Goal: Task Accomplishment & Management: Complete application form

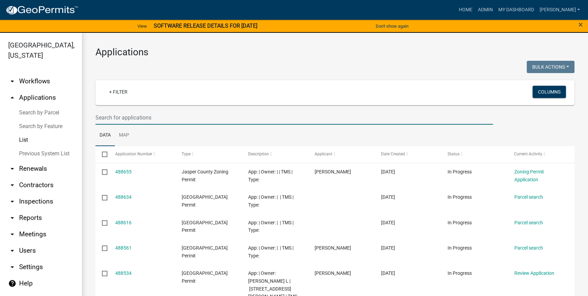
click at [208, 119] on input "text" at bounding box center [293, 117] width 397 height 14
type input "gillison"
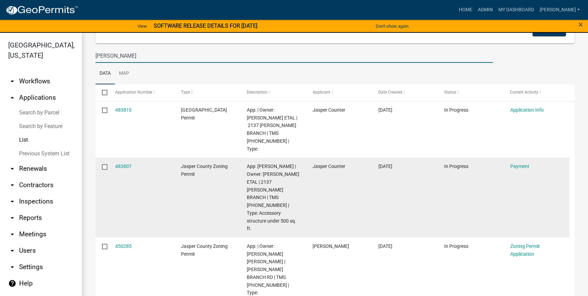
scroll to position [93, 0]
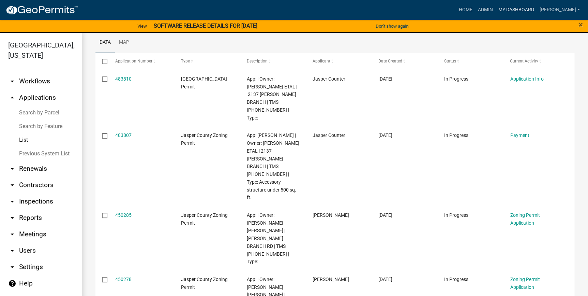
click at [526, 9] on link "My Dashboard" at bounding box center [515, 9] width 41 height 13
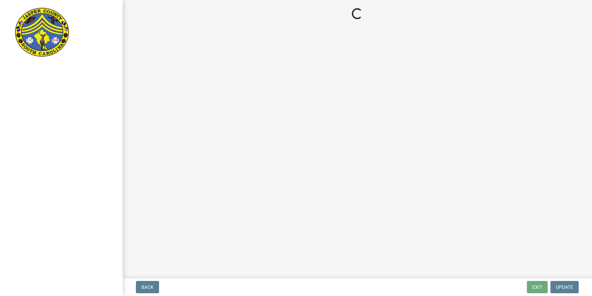
select select "f53fa719-3ff7-48d2-9eb7-3bbc18bb9995"
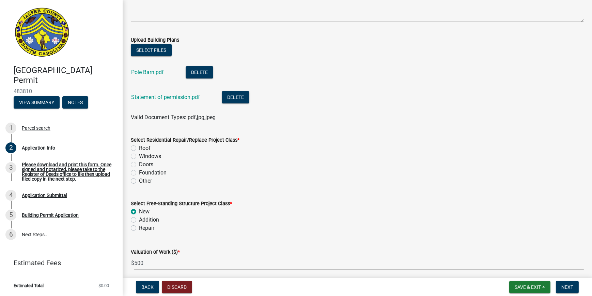
scroll to position [867, 0]
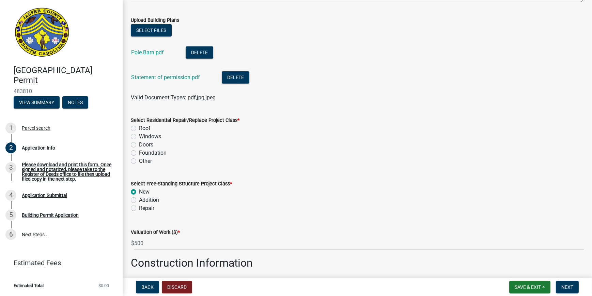
click at [139, 161] on label "Other" at bounding box center [145, 161] width 13 height 8
click at [139, 161] on input "Other" at bounding box center [141, 159] width 4 height 4
radio input "true"
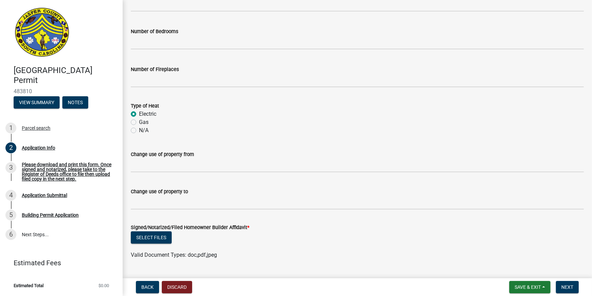
scroll to position [1292, 0]
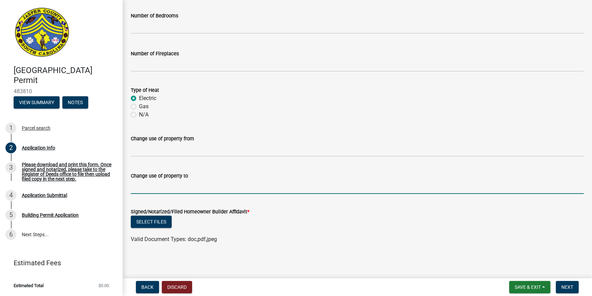
click at [158, 187] on input "Change use of property to" at bounding box center [357, 187] width 453 height 14
click at [262, 167] on div "Change use of property to" at bounding box center [357, 178] width 453 height 32
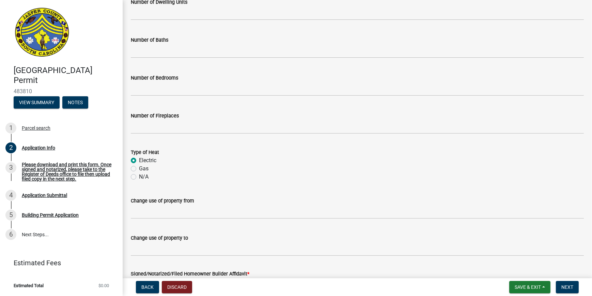
scroll to position [1105, 0]
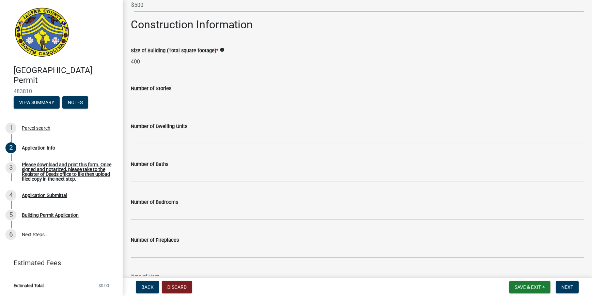
drag, startPoint x: 356, startPoint y: 88, endPoint x: 553, endPoint y: 71, distance: 197.1
click at [553, 71] on wm-data-entity-input "Size of Building (Total square footage) * info 400" at bounding box center [357, 56] width 453 height 38
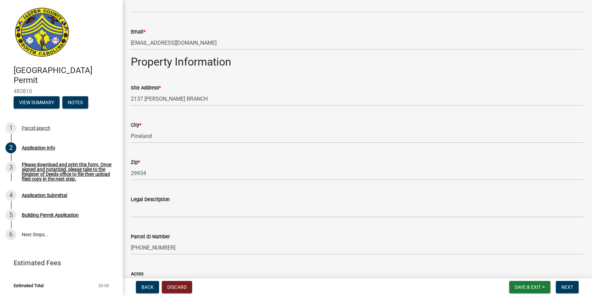
scroll to position [424, 0]
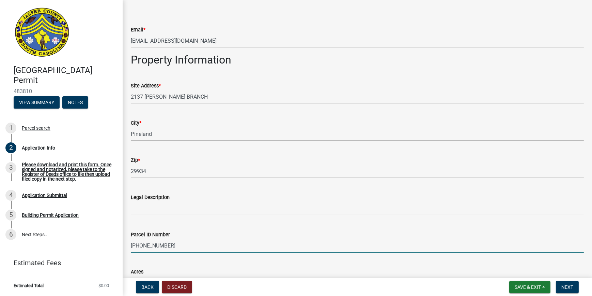
drag, startPoint x: 180, startPoint y: 245, endPoint x: 125, endPoint y: 251, distance: 55.2
click at [126, 251] on div "Parcel ID Number 016-00-03-067" at bounding box center [358, 237] width 464 height 32
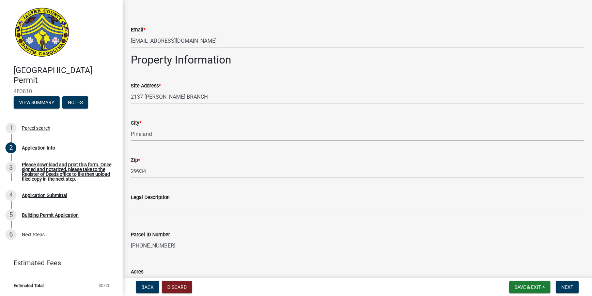
click at [536, 73] on div "Site Address * 2137 GILLISON BRANCH" at bounding box center [357, 88] width 453 height 32
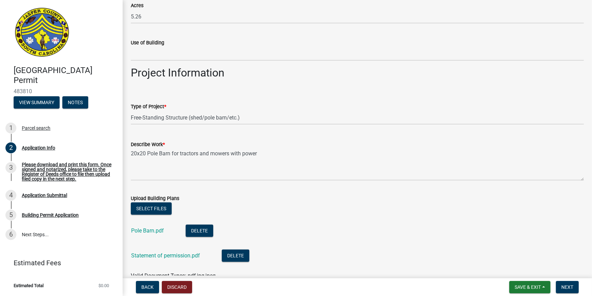
scroll to position [734, 0]
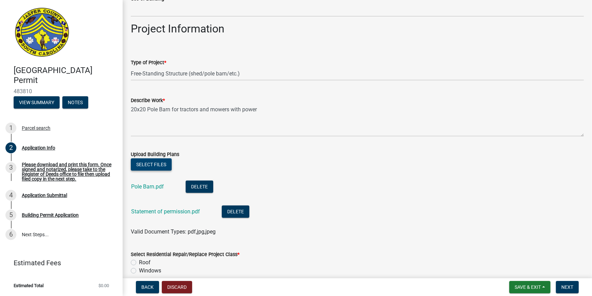
click at [162, 162] on button "Select files" at bounding box center [151, 164] width 41 height 12
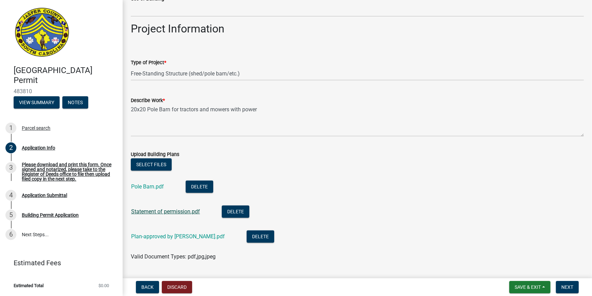
click at [184, 212] on link "Statement of permission.pdf" at bounding box center [165, 211] width 69 height 6
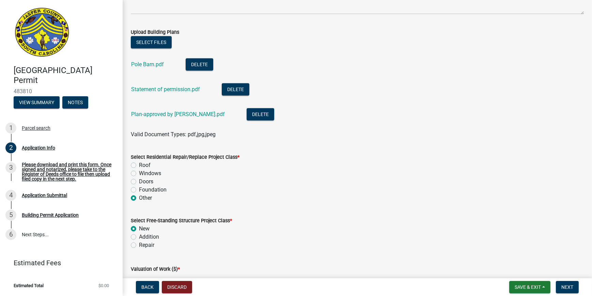
scroll to position [858, 0]
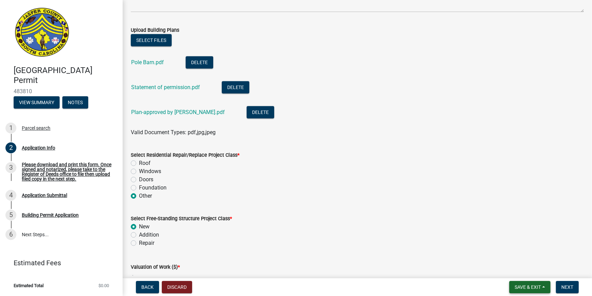
click at [527, 288] on span "Save & Exit" at bounding box center [528, 286] width 26 height 5
click at [526, 256] on button "Save" at bounding box center [523, 252] width 55 height 16
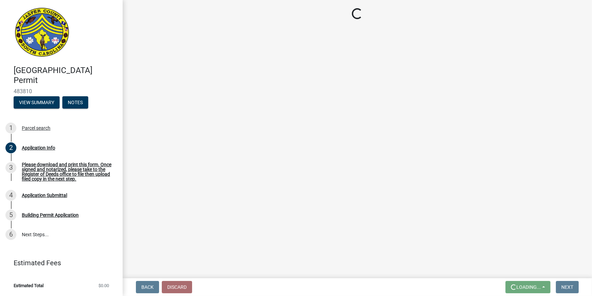
scroll to position [0, 0]
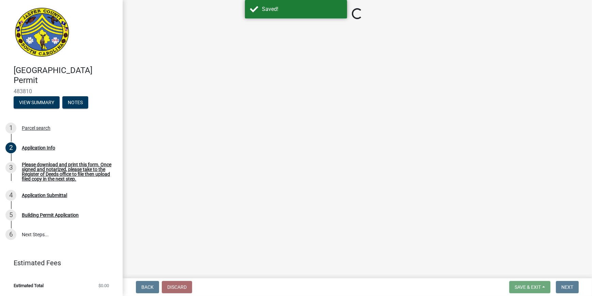
select select "f53fa719-3ff7-48d2-9eb7-3bbc18bb9995"
